Goal: Task Accomplishment & Management: Manage account settings

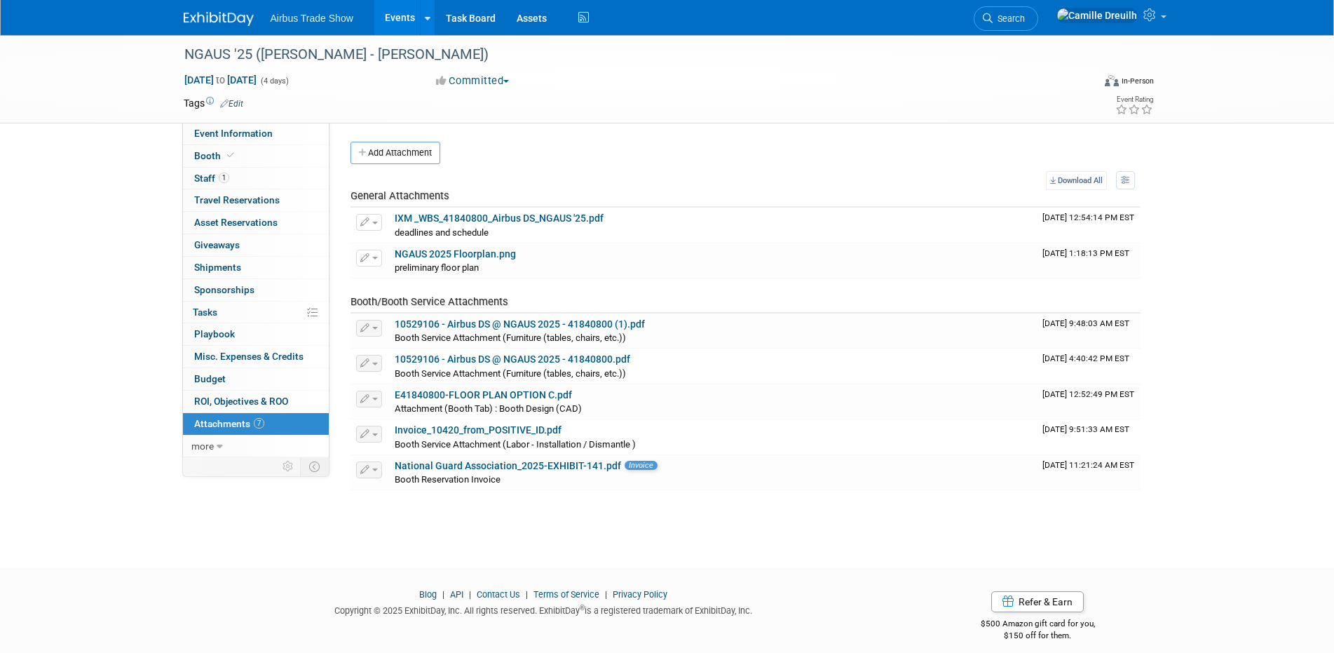
click at [215, 17] on img at bounding box center [219, 19] width 70 height 14
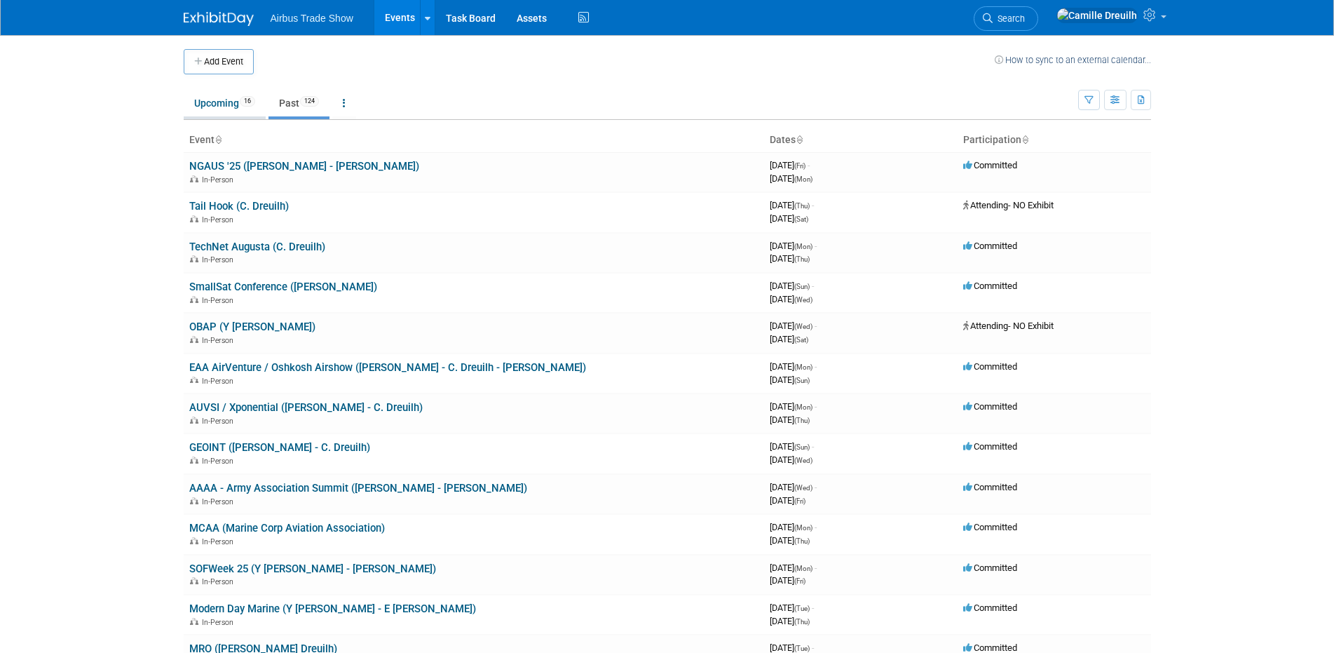
click at [234, 100] on link "Upcoming 16" at bounding box center [225, 103] width 82 height 27
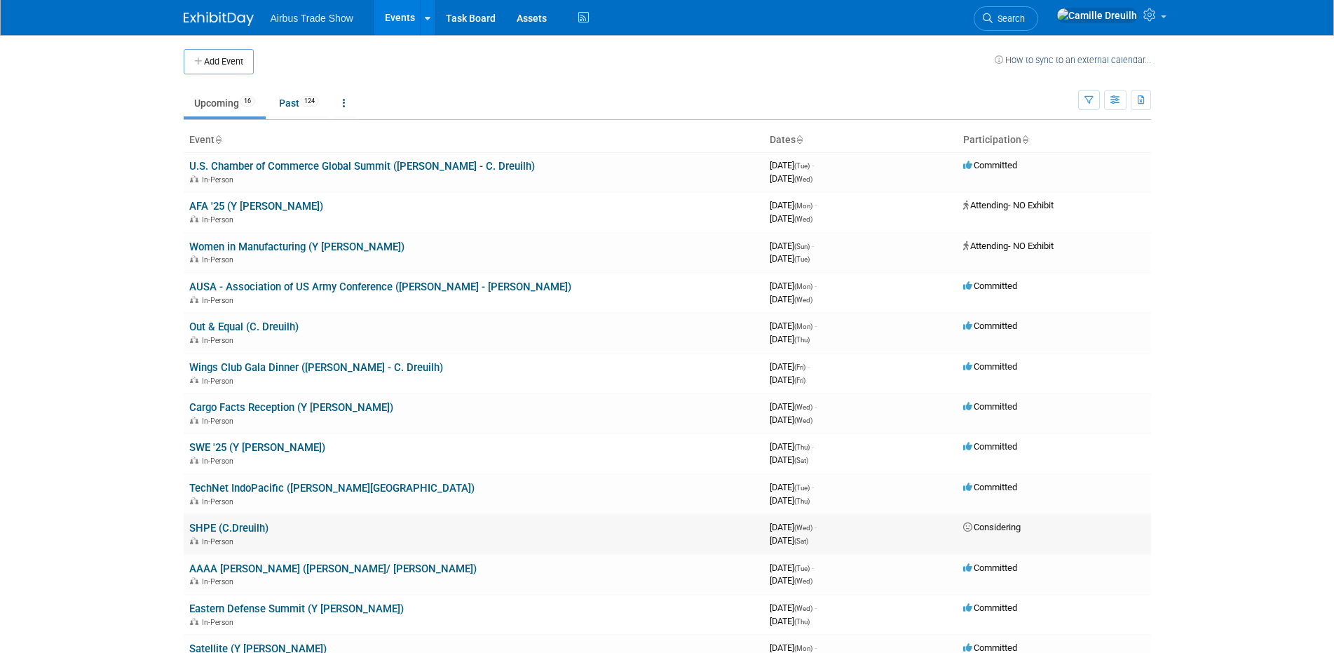
click at [208, 527] on link "SHPE (C.Dreuilh)" at bounding box center [228, 528] width 79 height 13
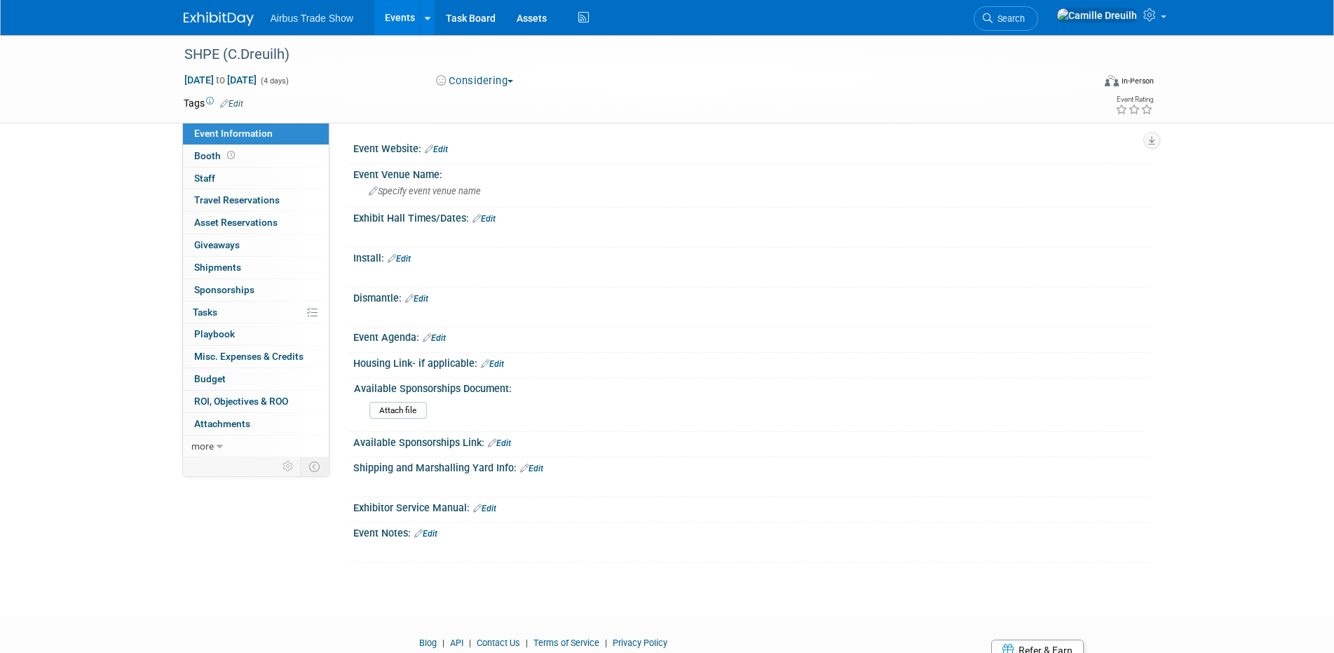
click at [486, 76] on button "Considering" at bounding box center [475, 81] width 88 height 15
click at [489, 143] on link "Not Going" at bounding box center [502, 143] width 141 height 20
click at [215, 13] on img at bounding box center [219, 19] width 70 height 14
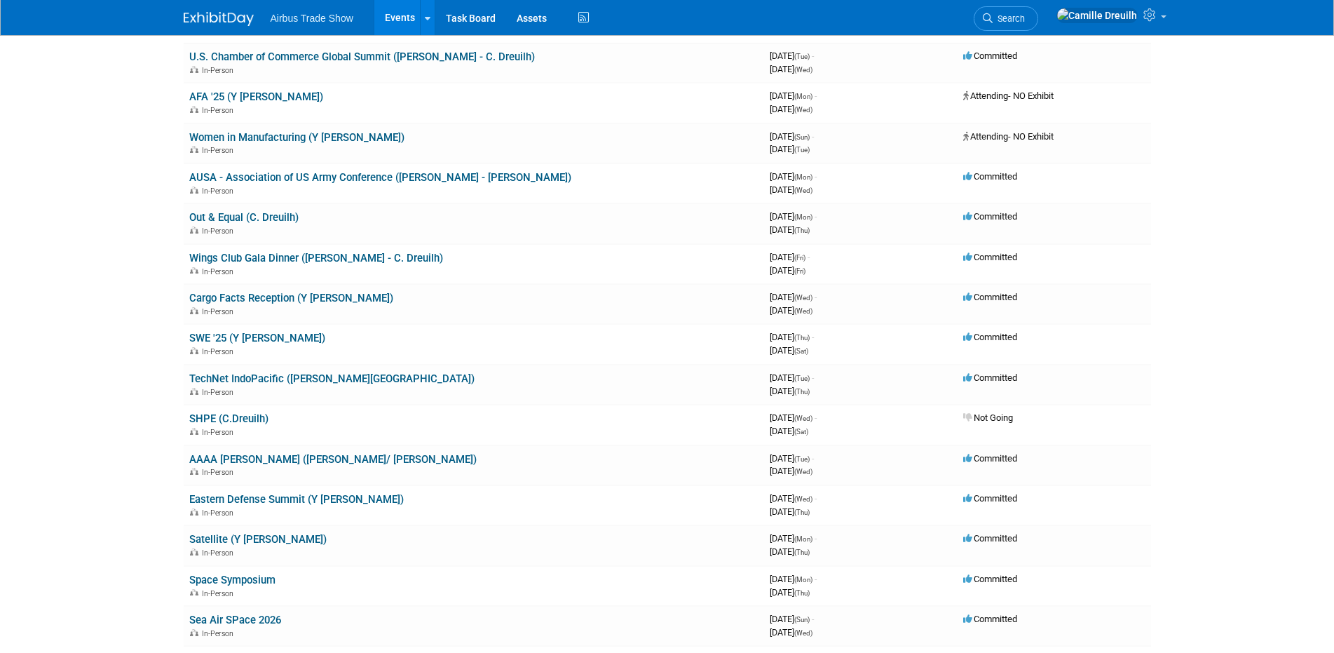
scroll to position [140, 0]
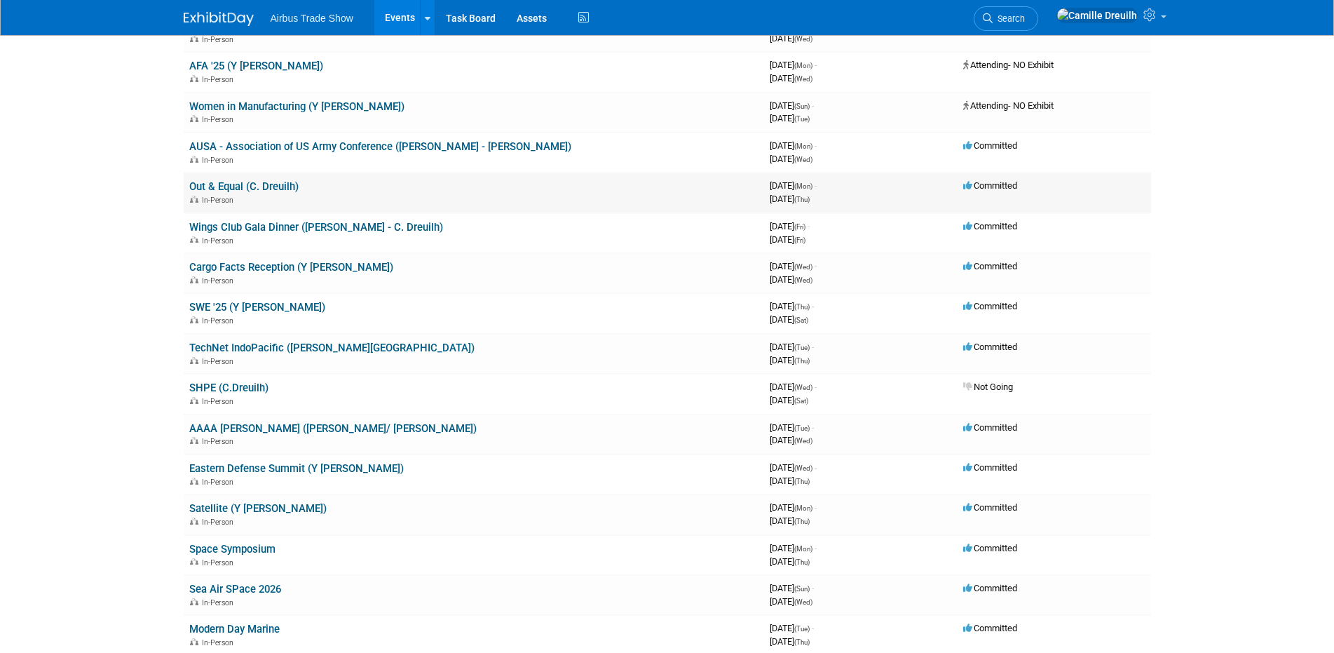
click at [255, 182] on link "Out & Equal (C. Dreuilh)" at bounding box center [243, 186] width 109 height 13
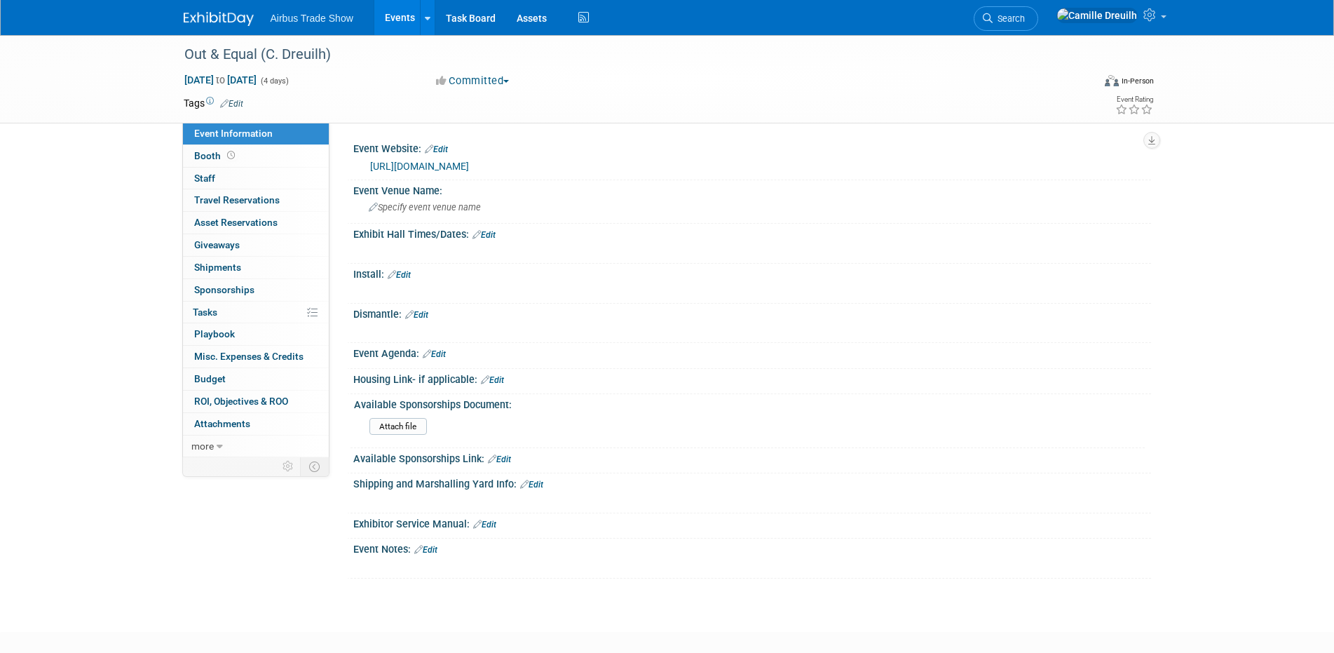
click at [471, 73] on div "Committed Committed Considering Not Going Attending- NO Exhibit" at bounding box center [586, 81] width 331 height 16
click at [480, 83] on button "Committed" at bounding box center [472, 81] width 83 height 15
click at [496, 125] on link "Considering" at bounding box center [502, 124] width 141 height 20
click at [221, 16] on img at bounding box center [219, 19] width 70 height 14
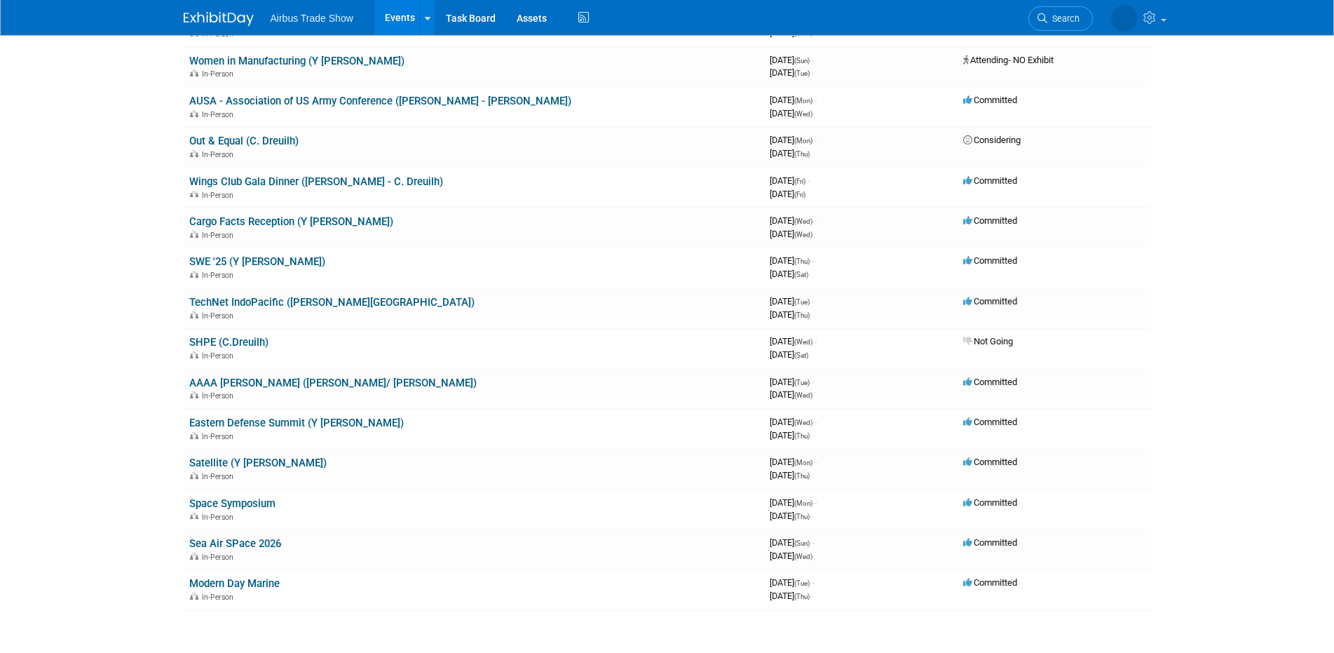
scroll to position [210, 0]
